Goal: Information Seeking & Learning: Check status

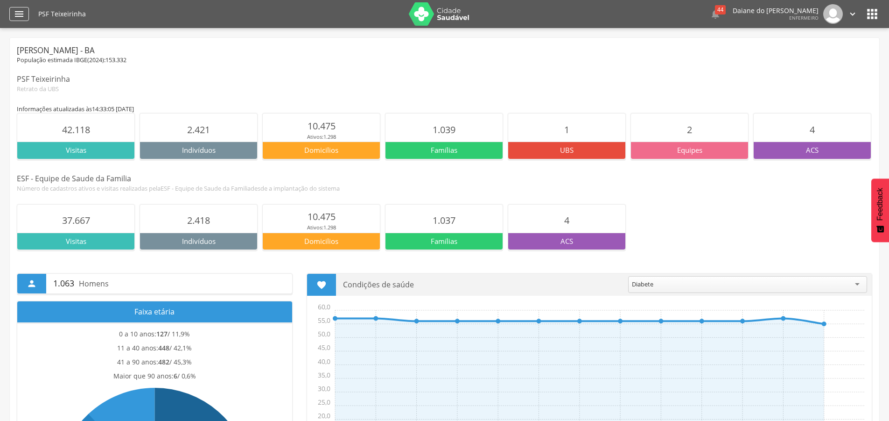
click at [20, 14] on icon "" at bounding box center [19, 13] width 11 height 11
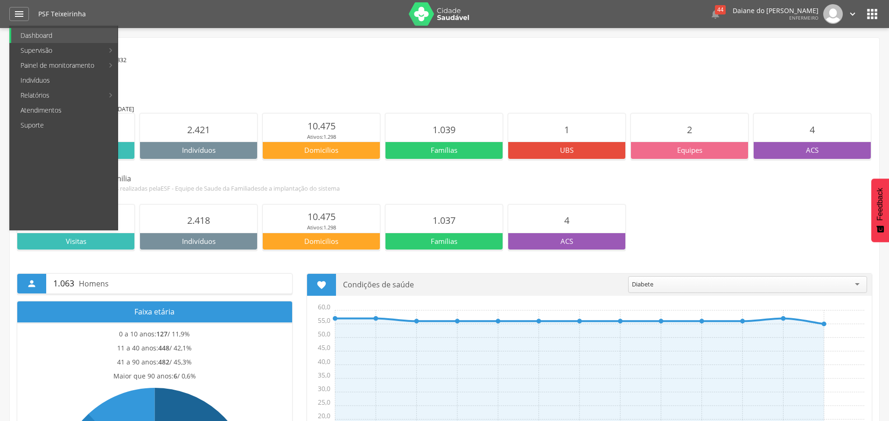
click at [263, 25] on div "PSF Teixeirinha" at bounding box center [220, 14] width 364 height 28
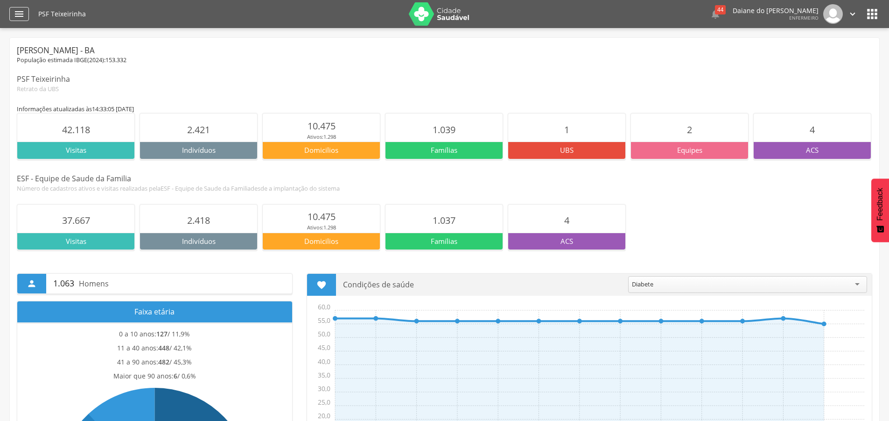
click at [16, 16] on icon "" at bounding box center [19, 13] width 11 height 11
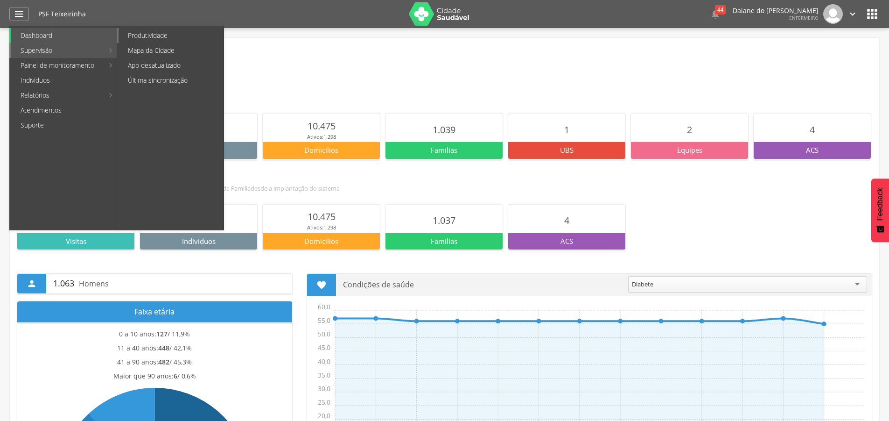
click at [136, 37] on link "Produtividade" at bounding box center [171, 35] width 105 height 15
type input "**********"
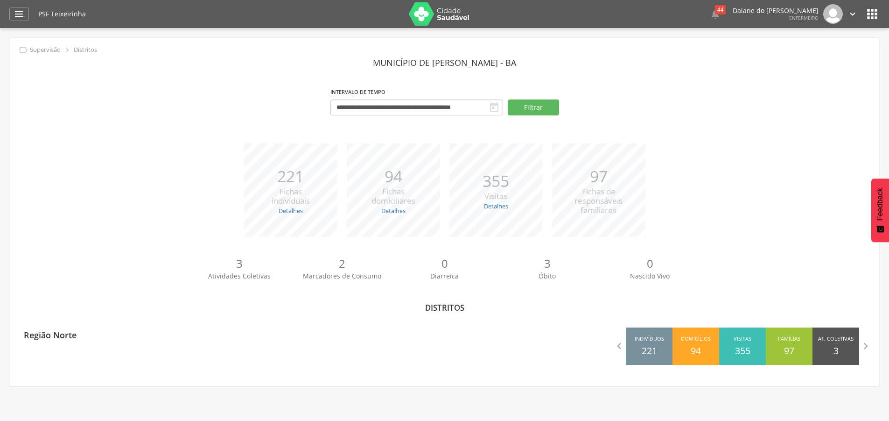
scroll to position [28, 0]
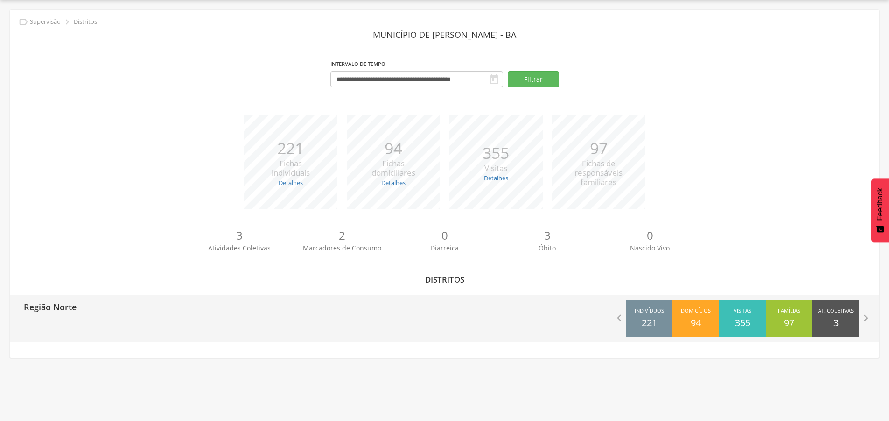
click at [48, 307] on p "Região Norte" at bounding box center [50, 304] width 53 height 19
type input "**********"
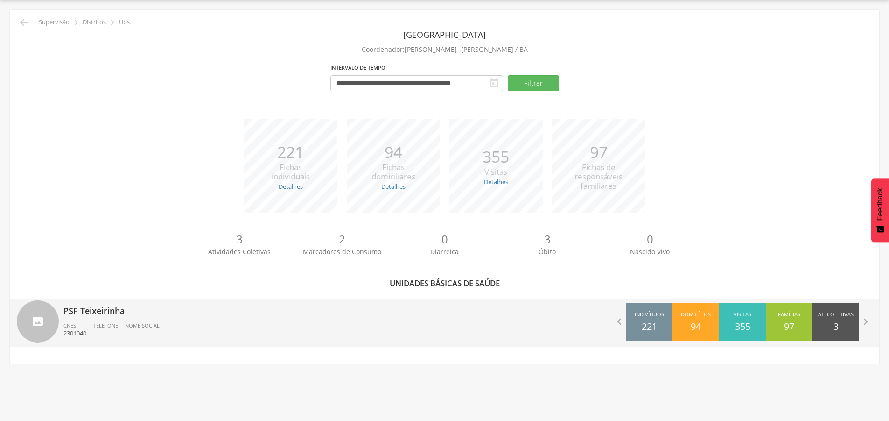
click at [84, 317] on div "PSF Teixeirinha CNES 2301040 Telefone - Nome Social -" at bounding box center [251, 322] width 374 height 49
type input "**********"
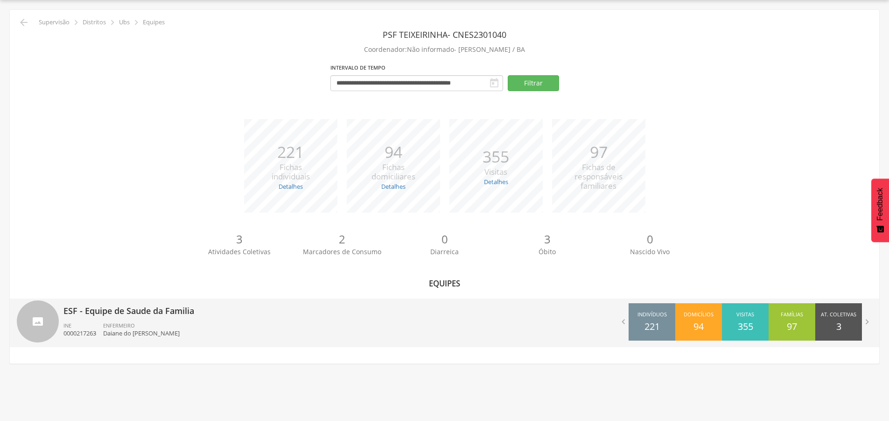
click at [265, 318] on div "ESF - Equipe de Saude da Familia INE 0000217263 ENFERMEIRO Daiane do [PERSON_NA…" at bounding box center [251, 322] width 374 height 49
type input "**********"
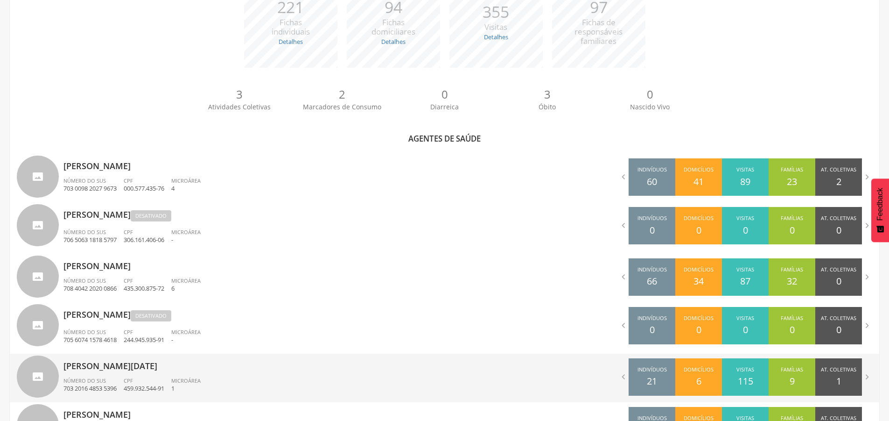
scroll to position [233, 0]
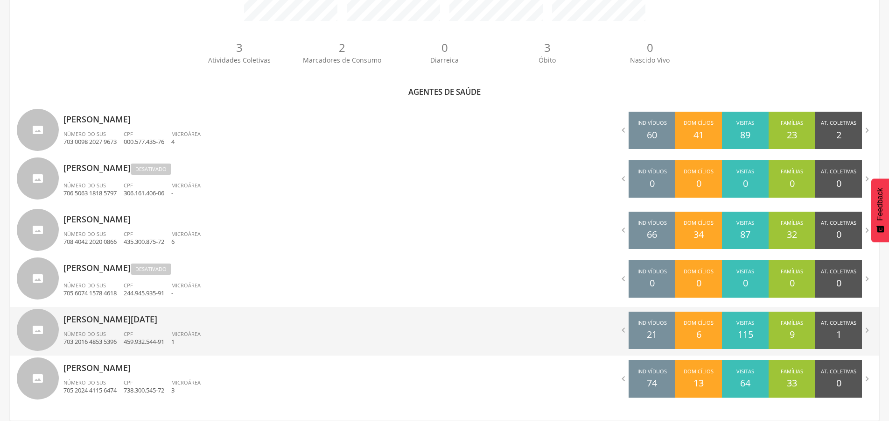
click at [89, 321] on p "[PERSON_NAME][DATE]" at bounding box center [251, 316] width 374 height 19
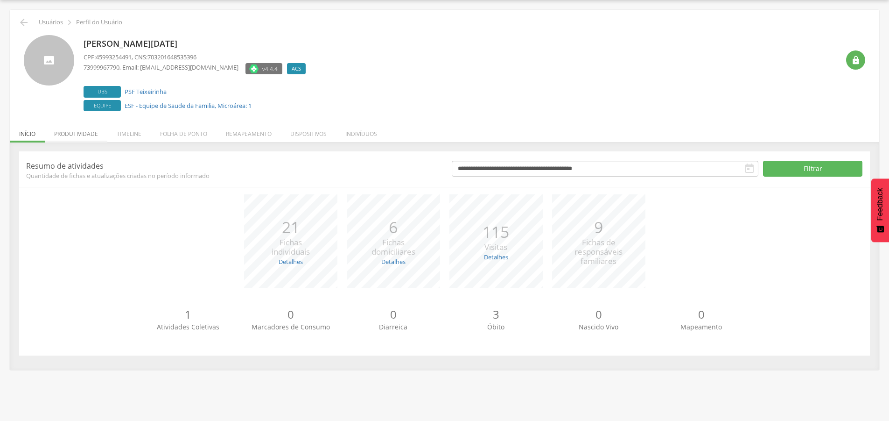
click at [82, 134] on li "Produtividade" at bounding box center [76, 131] width 63 height 22
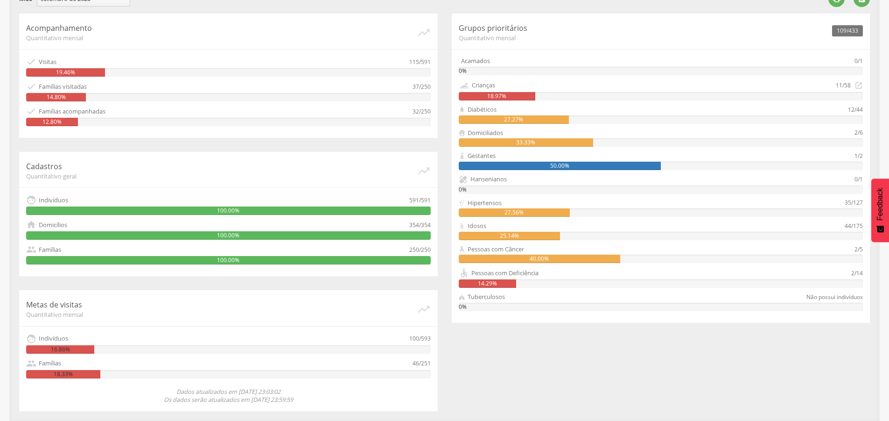
scroll to position [142, 0]
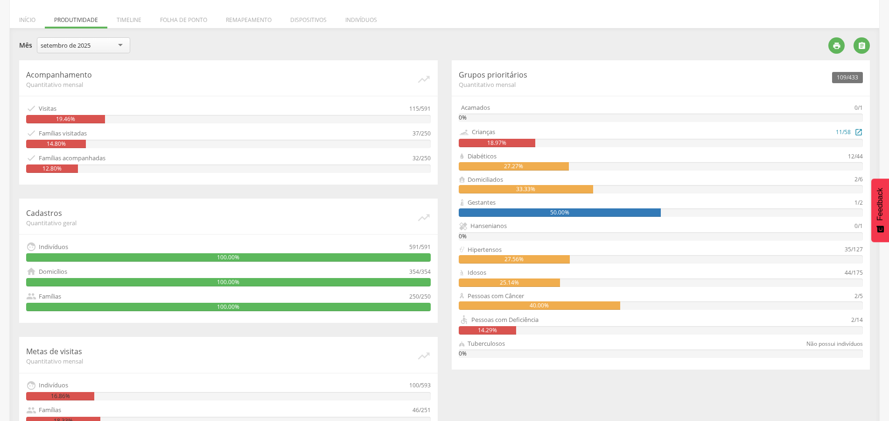
click at [560, 145] on div "18.97%" at bounding box center [661, 143] width 405 height 8
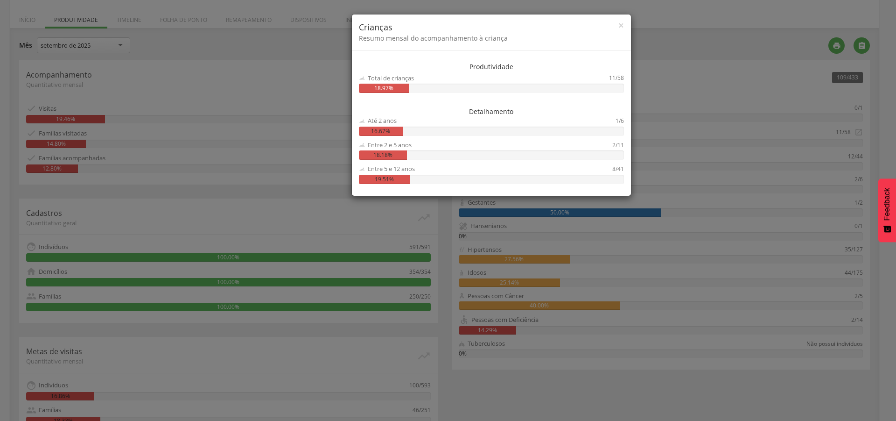
click at [324, 208] on div "× Crianças Resumo mensal do acompanhamento à criança Produtividade Total de cri…" at bounding box center [448, 210] width 896 height 421
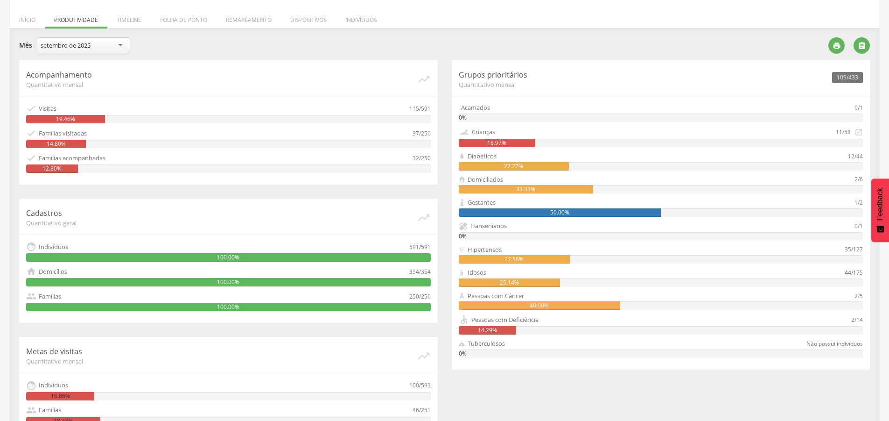
click at [526, 259] on div "27.56%" at bounding box center [515, 259] width 112 height 8
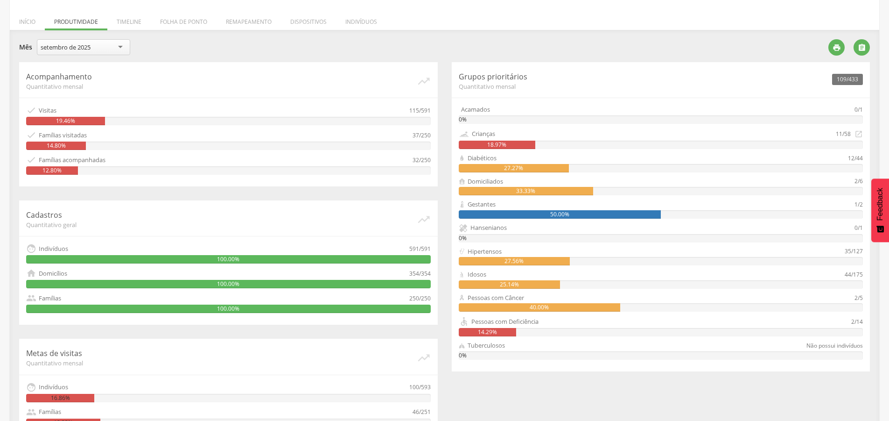
scroll to position [0, 0]
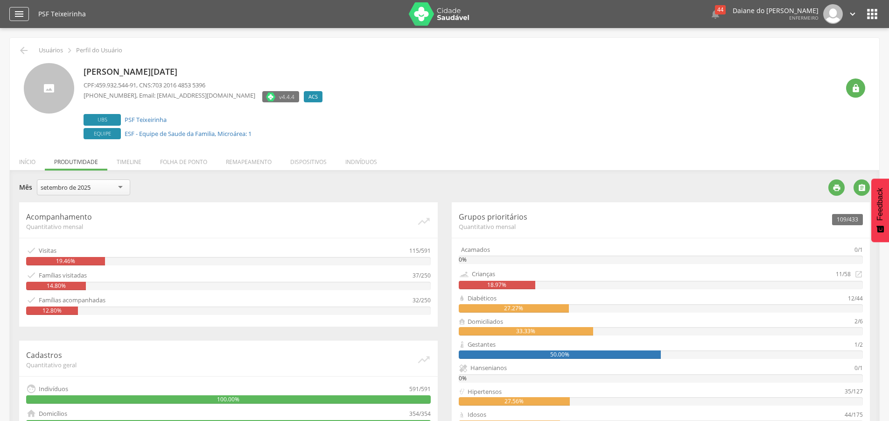
click at [14, 11] on icon "" at bounding box center [19, 13] width 11 height 11
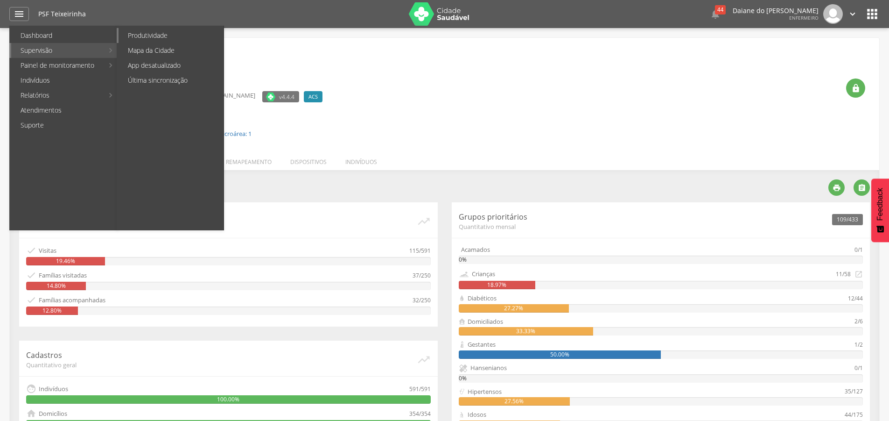
click at [147, 37] on link "Produtividade" at bounding box center [171, 35] width 105 height 15
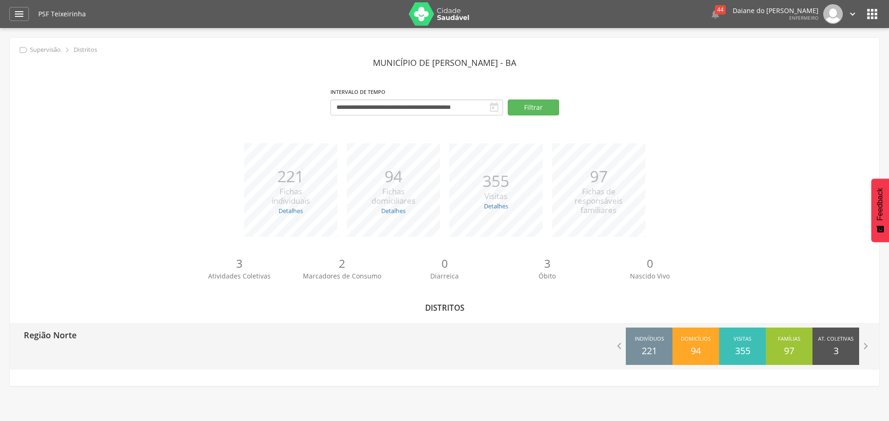
click at [149, 346] on div "Região Norte  Indivíduos 221 Domicílios 94 Visitas 355 Famílias 97 At. Coletiv…" at bounding box center [445, 346] width 870 height 47
click at [65, 338] on p "Região Norte" at bounding box center [50, 332] width 53 height 19
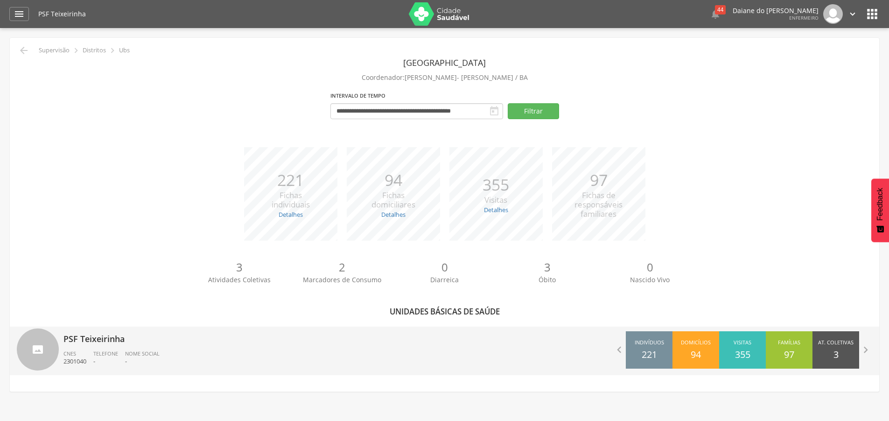
click at [78, 342] on p "PSF Teixeirinha" at bounding box center [251, 335] width 374 height 19
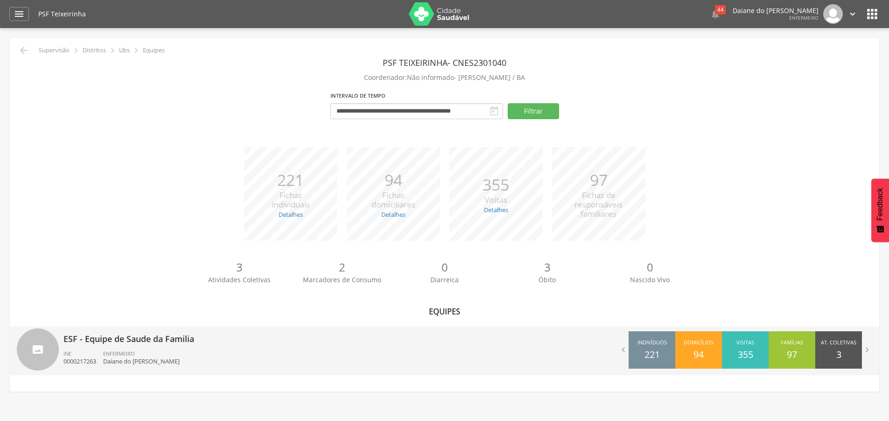
scroll to position [28, 0]
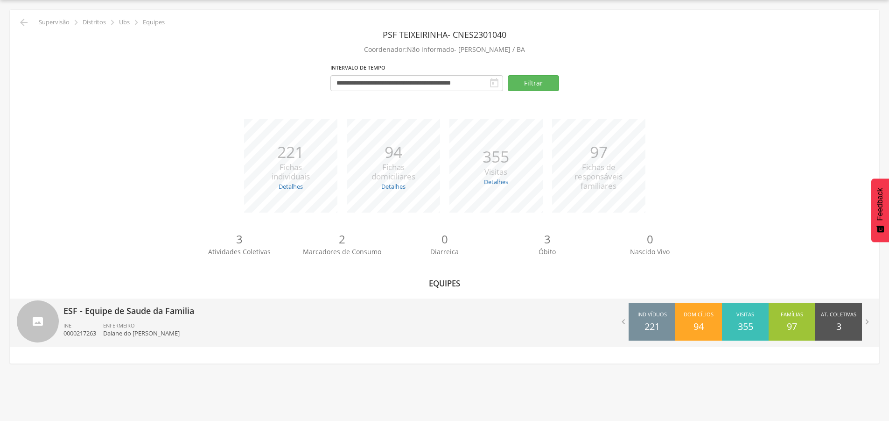
click at [88, 319] on div "ESF - Equipe de Saude da Familia INE 0000217263 ENFERMEIRO Daiane do [PERSON_NA…" at bounding box center [251, 322] width 374 height 49
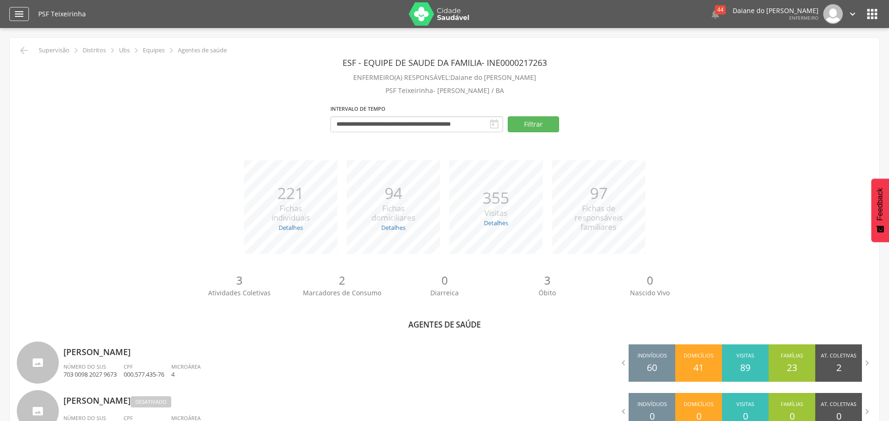
click at [22, 14] on icon "" at bounding box center [19, 13] width 11 height 11
